Goal: Task Accomplishment & Management: Complete application form

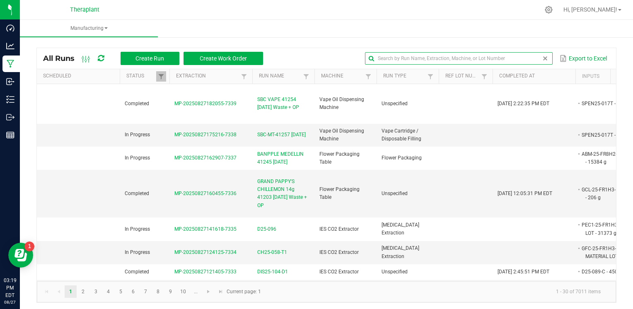
click at [522, 57] on input "text" at bounding box center [458, 58] width 187 height 12
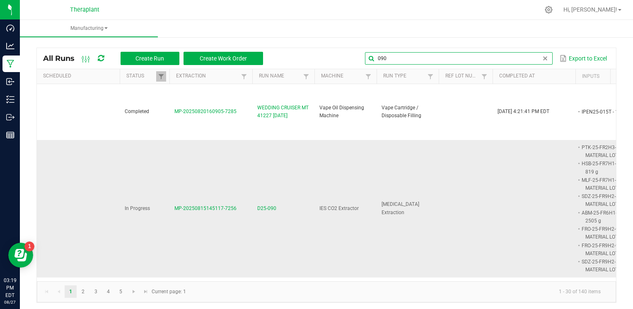
type input "090"
click at [264, 210] on span "D25-090" at bounding box center [266, 209] width 19 height 8
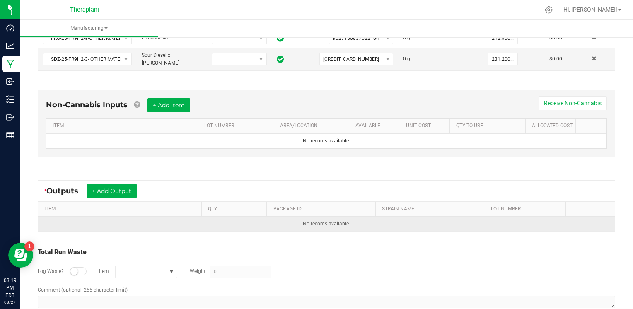
scroll to position [331, 0]
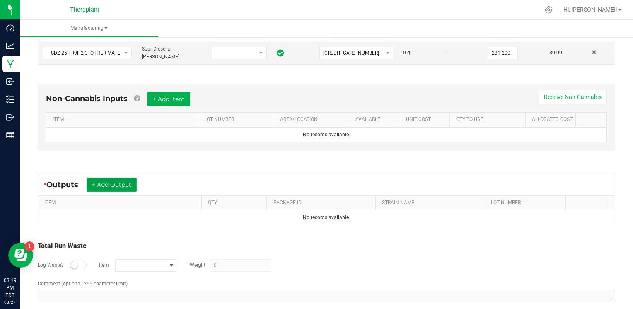
click at [121, 178] on button "+ Add Output" at bounding box center [112, 185] width 50 height 14
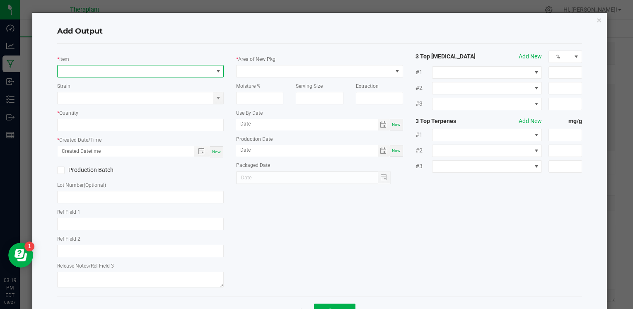
click at [141, 71] on span "NO DATA FOUND" at bounding box center [135, 71] width 155 height 12
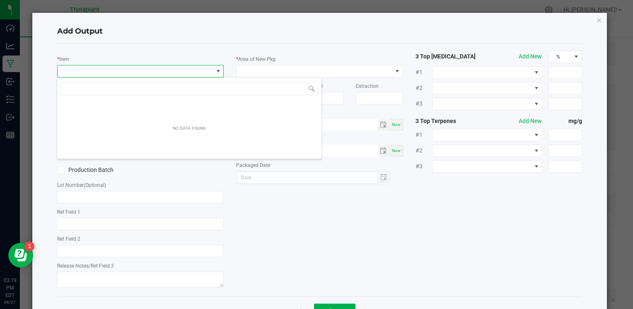
scroll to position [12, 165]
type input "090-C"
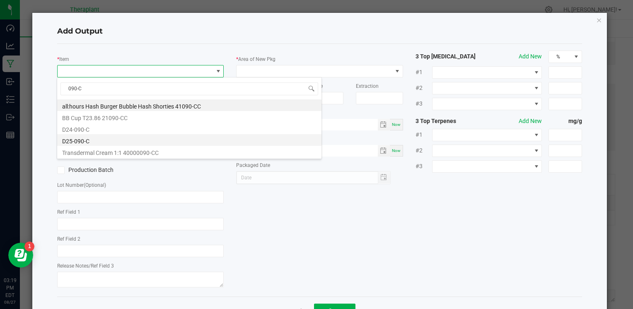
click at [93, 143] on li "D25-090-C" at bounding box center [189, 140] width 264 height 12
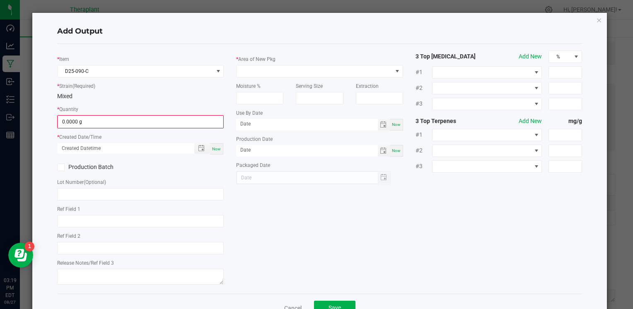
click at [93, 115] on kendo-numerictextbox "0.0000 g" at bounding box center [140, 121] width 167 height 13
click at [93, 119] on input "0" at bounding box center [140, 122] width 165 height 12
type input "4274.0000 g"
click at [213, 148] on span "Now" at bounding box center [216, 148] width 9 height 5
type input "[DATE] 3:20 PM"
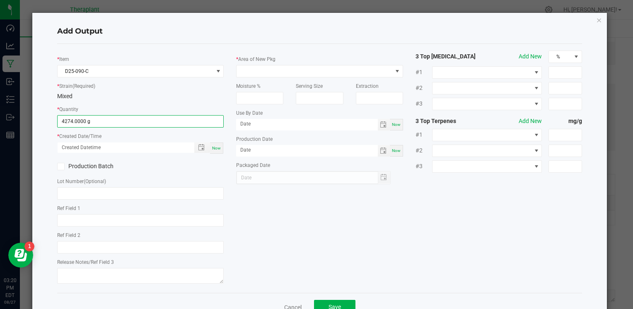
type input "[DATE]"
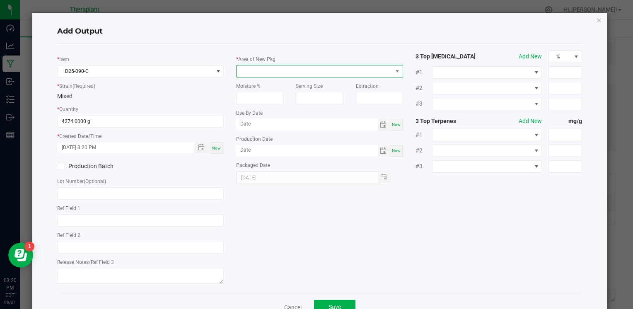
click at [336, 72] on span at bounding box center [314, 71] width 155 height 12
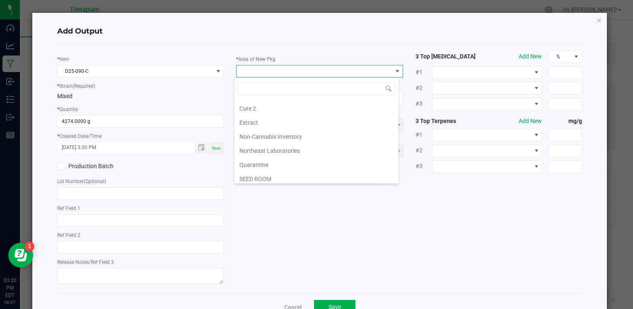
scroll to position [154, 0]
click at [308, 143] on li "Vault 2" at bounding box center [317, 150] width 164 height 14
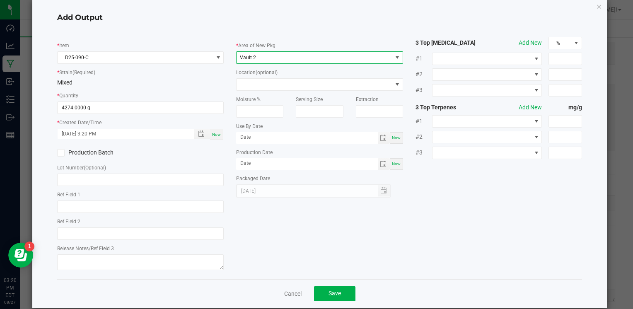
scroll to position [25, 0]
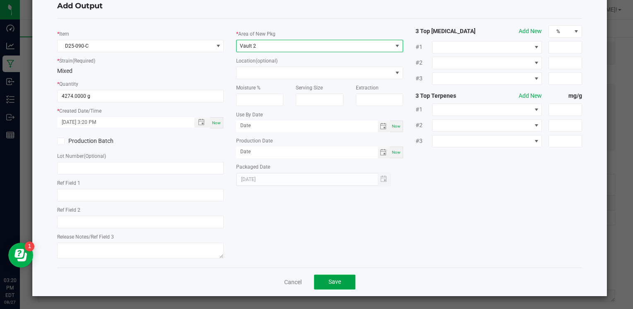
click at [345, 283] on button "Save" at bounding box center [334, 282] width 41 height 15
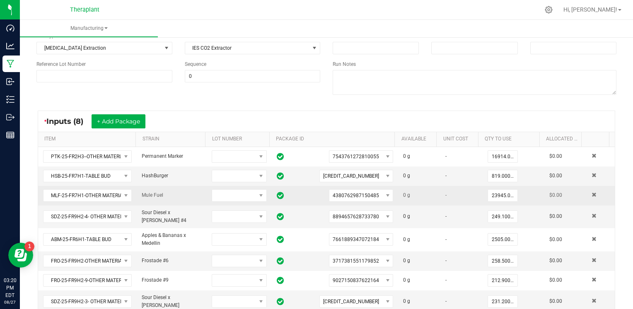
scroll to position [0, 0]
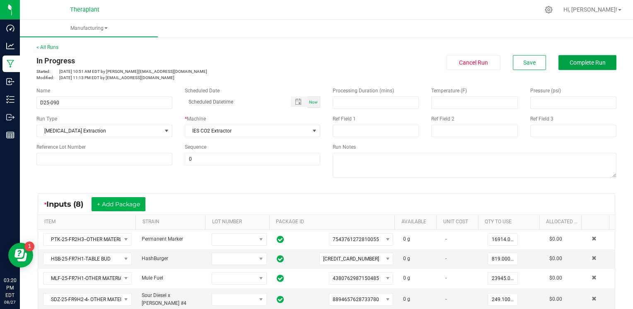
click at [605, 68] on button "Complete Run" at bounding box center [588, 62] width 58 height 15
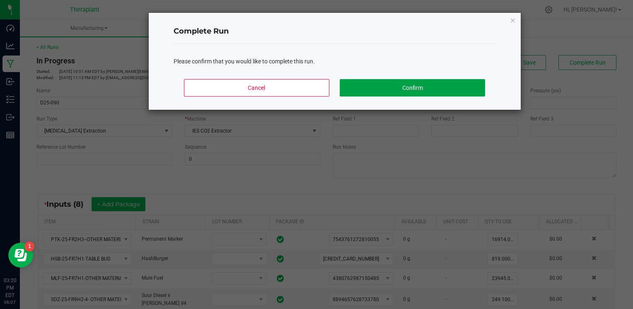
click at [450, 85] on button "Confirm" at bounding box center [412, 87] width 145 height 17
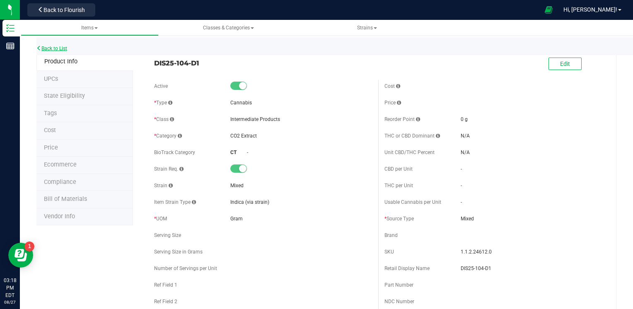
click at [56, 47] on link "Back to List" at bounding box center [51, 49] width 31 height 6
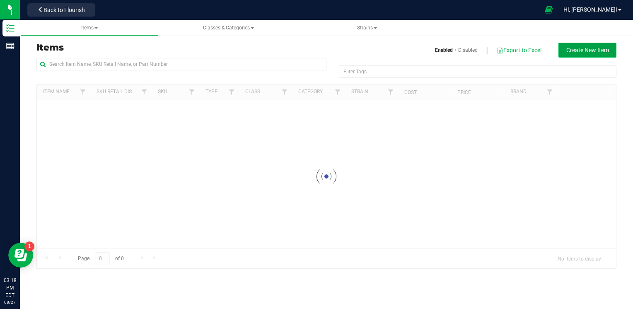
click at [598, 51] on span "Create New Item" at bounding box center [587, 50] width 43 height 7
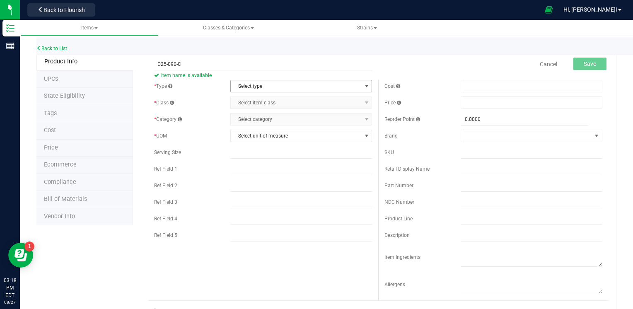
type input "D25-090-C"
click at [236, 90] on span "Select type" at bounding box center [296, 86] width 131 height 12
drag, startPoint x: 247, startPoint y: 100, endPoint x: 242, endPoint y: 99, distance: 5.5
click at [248, 100] on li "Cannabis" at bounding box center [298, 100] width 139 height 12
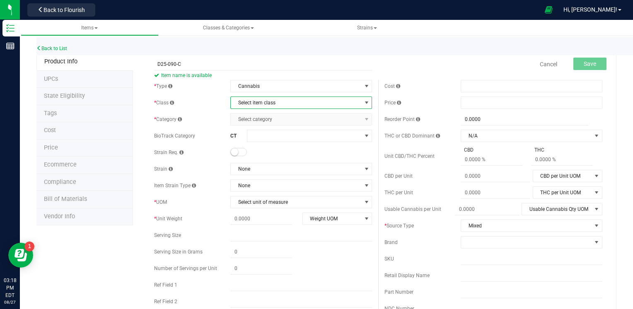
click at [246, 102] on span "Select item class" at bounding box center [296, 103] width 131 height 12
click at [257, 142] on li "Intermediate Products" at bounding box center [298, 141] width 139 height 12
click at [254, 121] on span "Select category" at bounding box center [296, 120] width 131 height 12
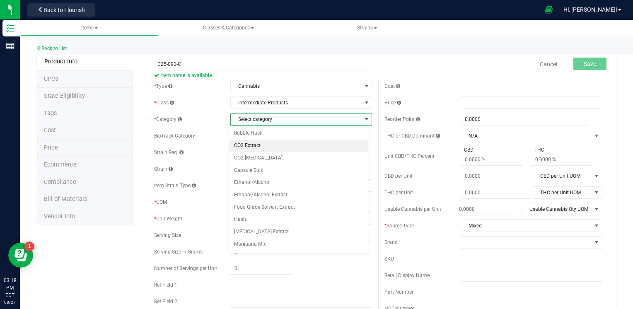
click at [254, 145] on li "CO2 Extract" at bounding box center [298, 146] width 139 height 12
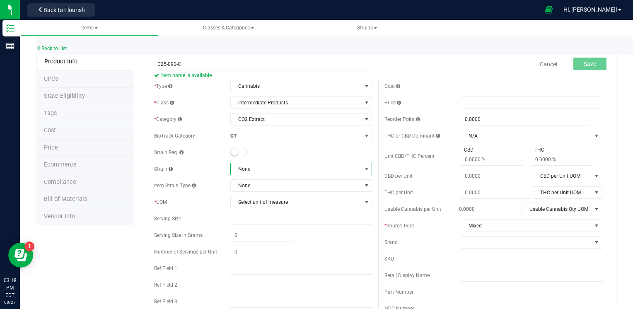
click at [259, 171] on span "None" at bounding box center [296, 169] width 131 height 12
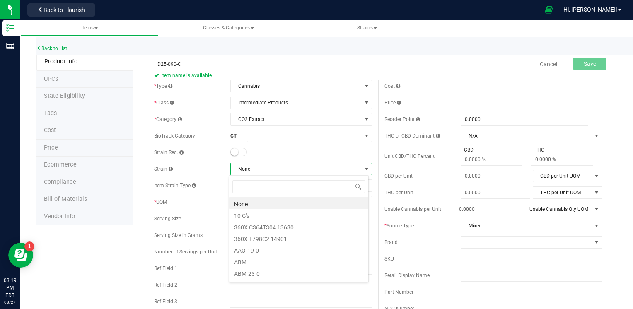
scroll to position [12, 140]
type input "MIX"
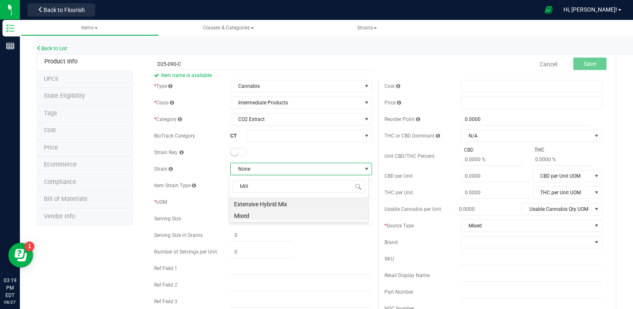
click at [259, 213] on li "Mixed" at bounding box center [298, 215] width 139 height 12
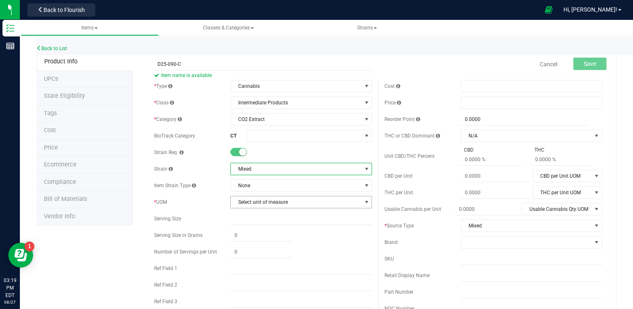
click at [256, 203] on span "Select unit of measure" at bounding box center [296, 202] width 131 height 12
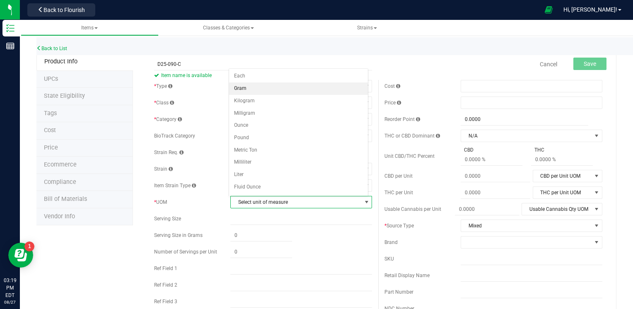
click at [255, 90] on li "Gram" at bounding box center [298, 88] width 139 height 12
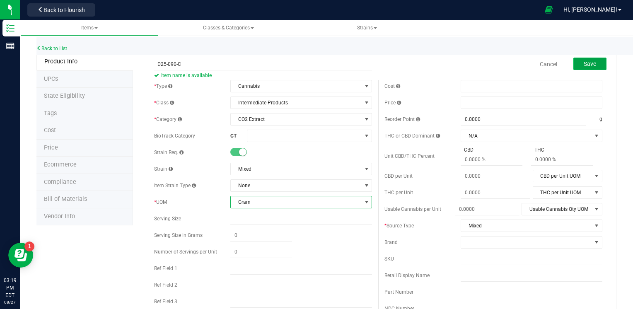
click at [584, 65] on span "Save" at bounding box center [590, 63] width 12 height 7
